Goal: Transaction & Acquisition: Purchase product/service

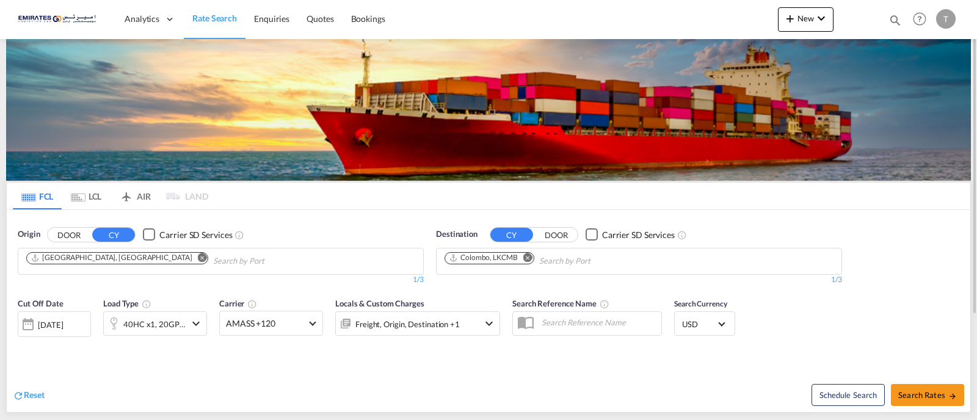
click at [531, 260] on md-icon "Remove" at bounding box center [527, 257] width 9 height 9
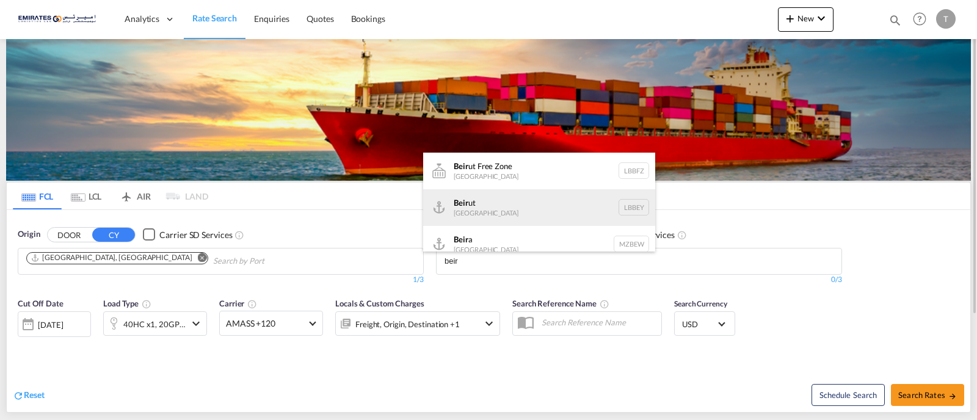
type input "beir"
click at [480, 215] on div "Beir ut [GEOGRAPHIC_DATA] LBBEY" at bounding box center [539, 207] width 232 height 37
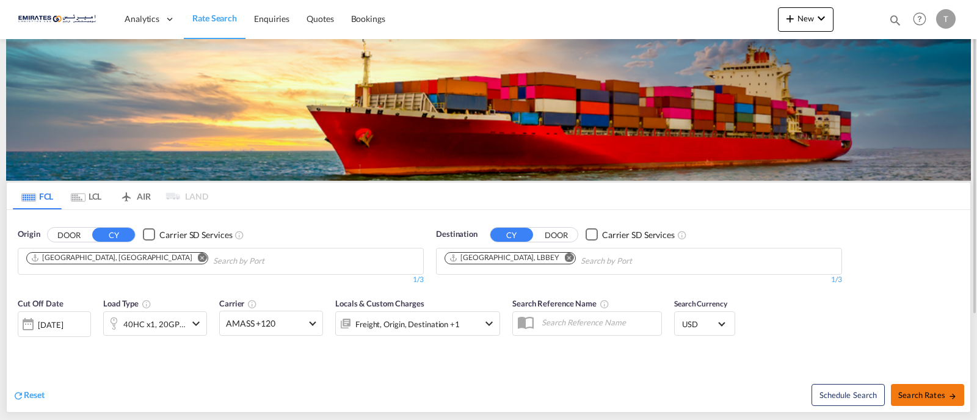
click at [932, 397] on span "Search Rates" at bounding box center [927, 395] width 59 height 10
type input "AEJEA to LBBEY / [DATE]"
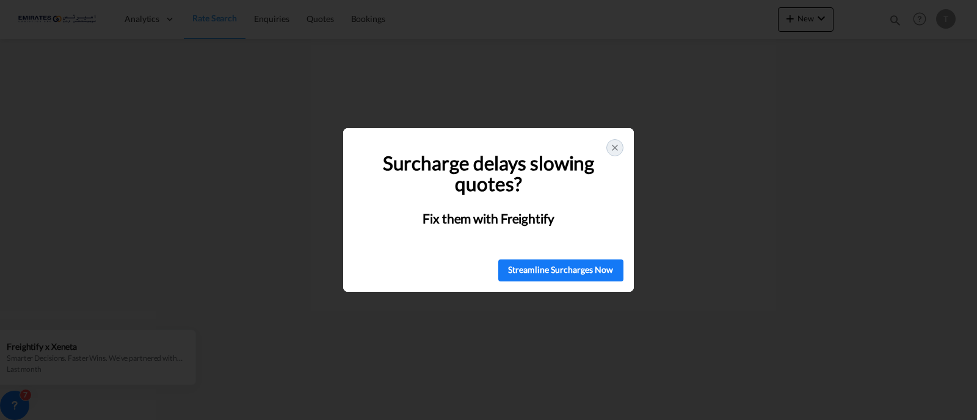
click at [611, 147] on icon at bounding box center [615, 148] width 10 height 10
